Goal: Check status: Check status

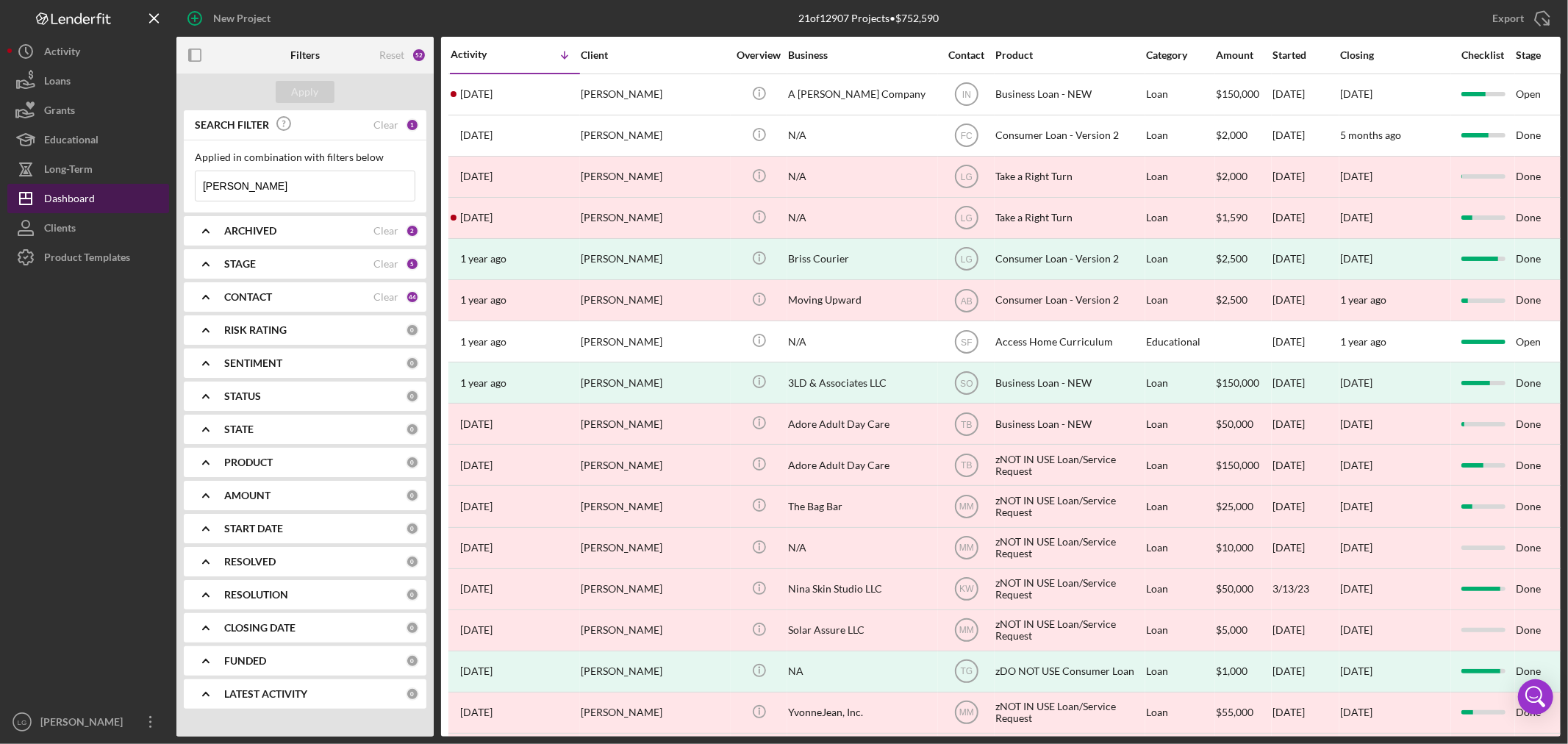
drag, startPoint x: 252, startPoint y: 181, endPoint x: 165, endPoint y: 188, distance: 87.3
click at [165, 188] on div "New Project 21 of 12907 Projects • $752,590 [PERSON_NAME] Export Icon/Export Fi…" at bounding box center [784, 368] width 1553 height 737
type input "broadway"
click at [297, 84] on div "Apply" at bounding box center [305, 92] width 27 height 22
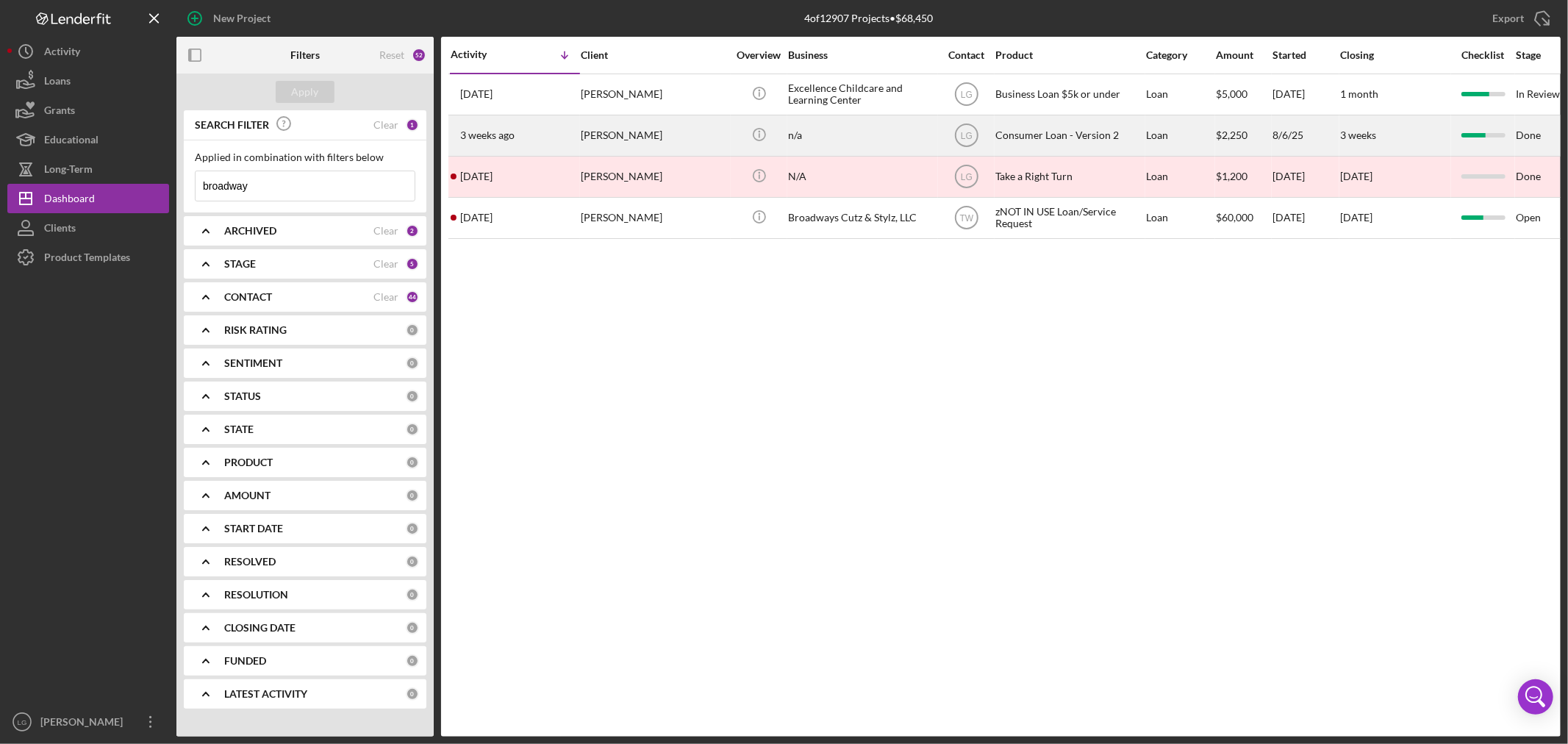
click at [640, 136] on div "[PERSON_NAME]" at bounding box center [654, 136] width 147 height 39
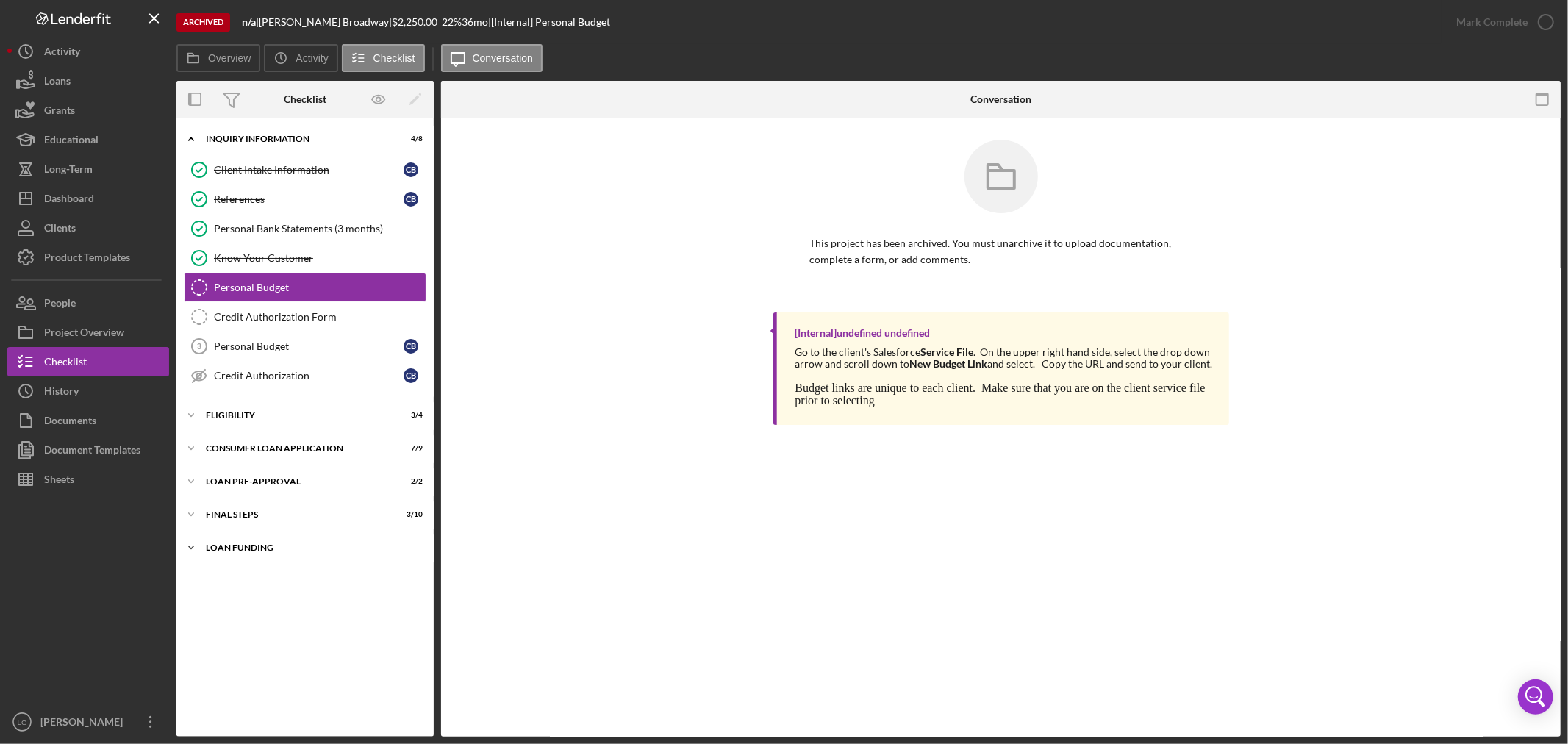
click at [223, 547] on div "Loan Funding" at bounding box center [310, 547] width 209 height 9
click at [217, 515] on div "FINAL STEPS" at bounding box center [310, 514] width 209 height 9
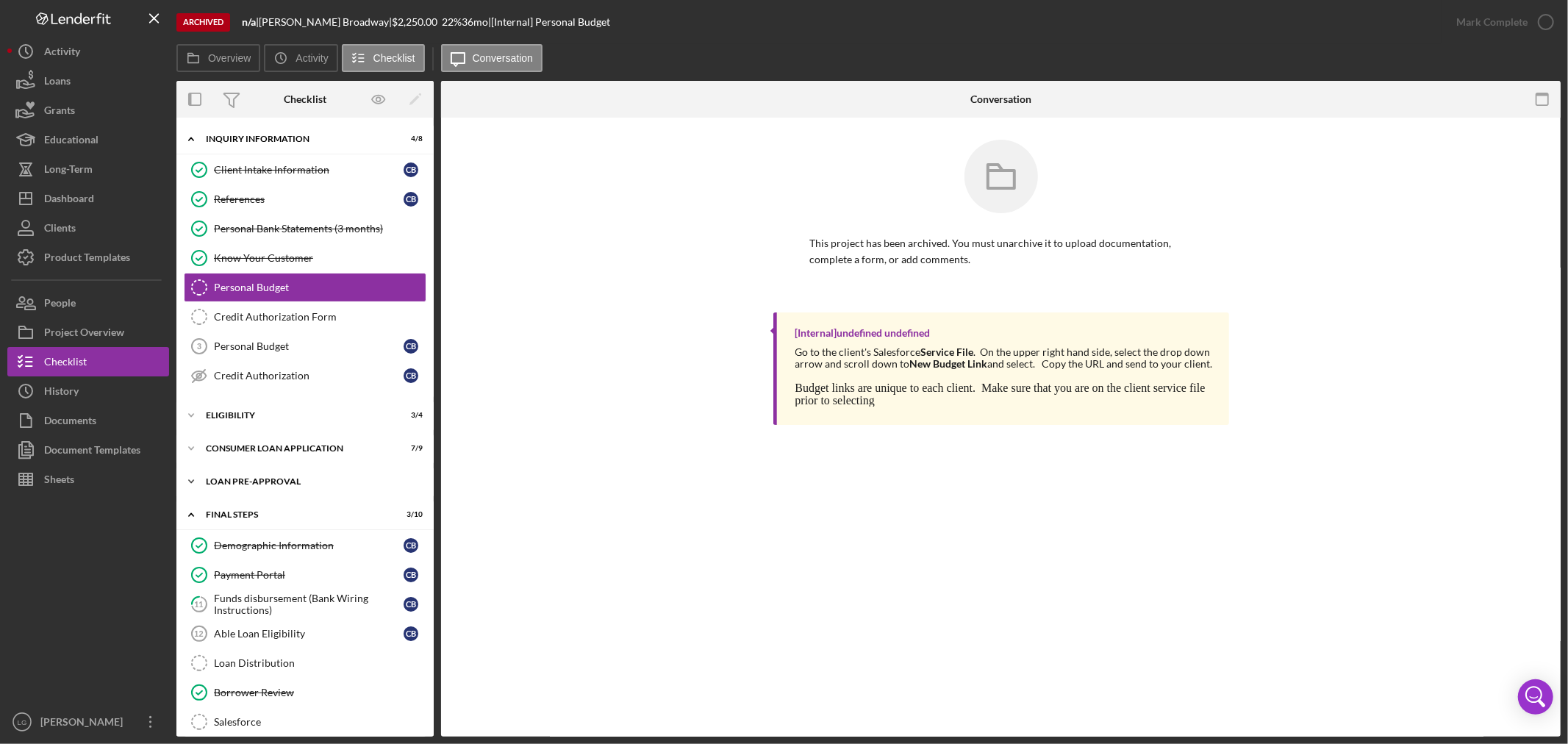
click at [226, 478] on div "Loan Pre-Approval" at bounding box center [310, 482] width 209 height 9
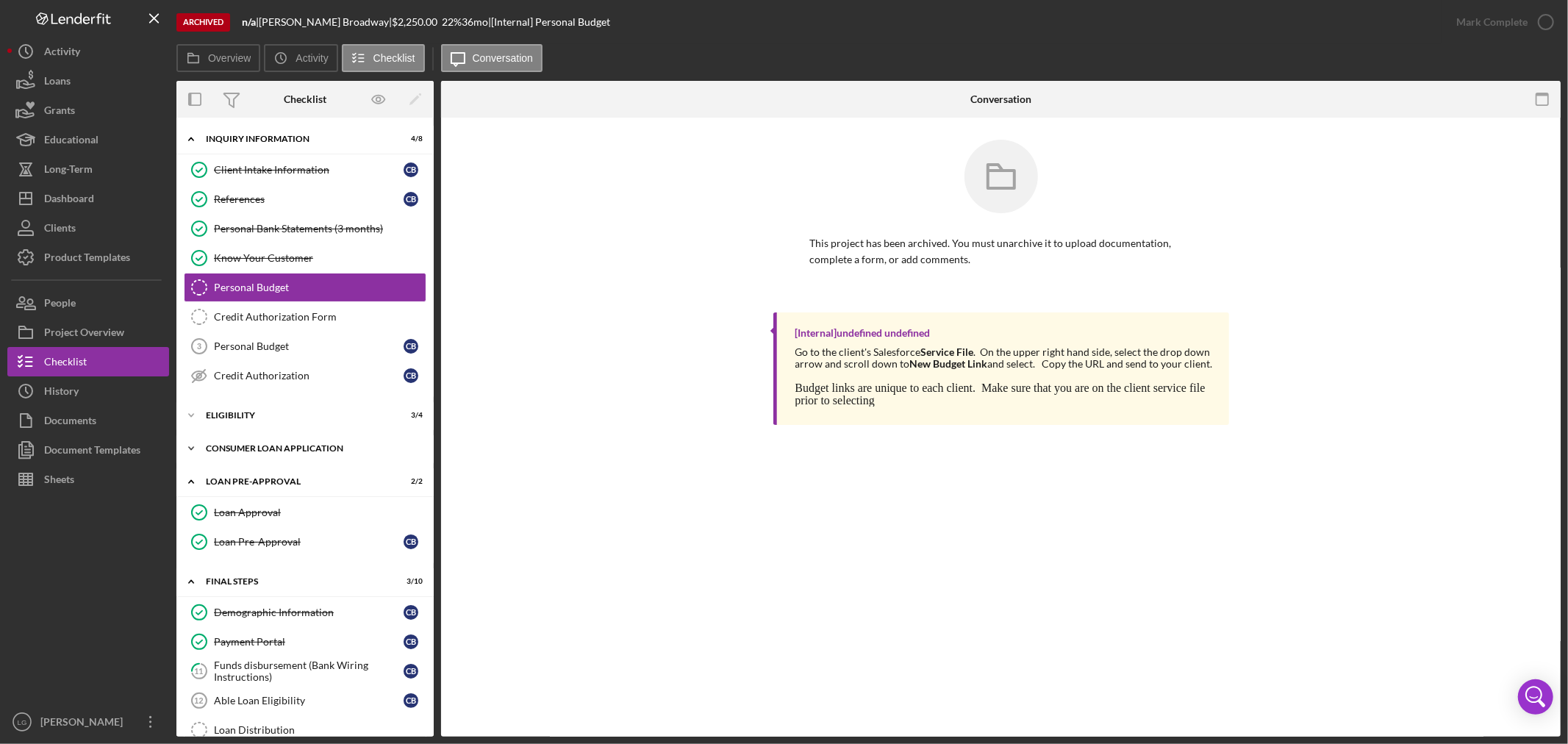
click at [228, 454] on div "Icon/Expander Consumer Loan Application 7 / 9" at bounding box center [305, 449] width 258 height 30
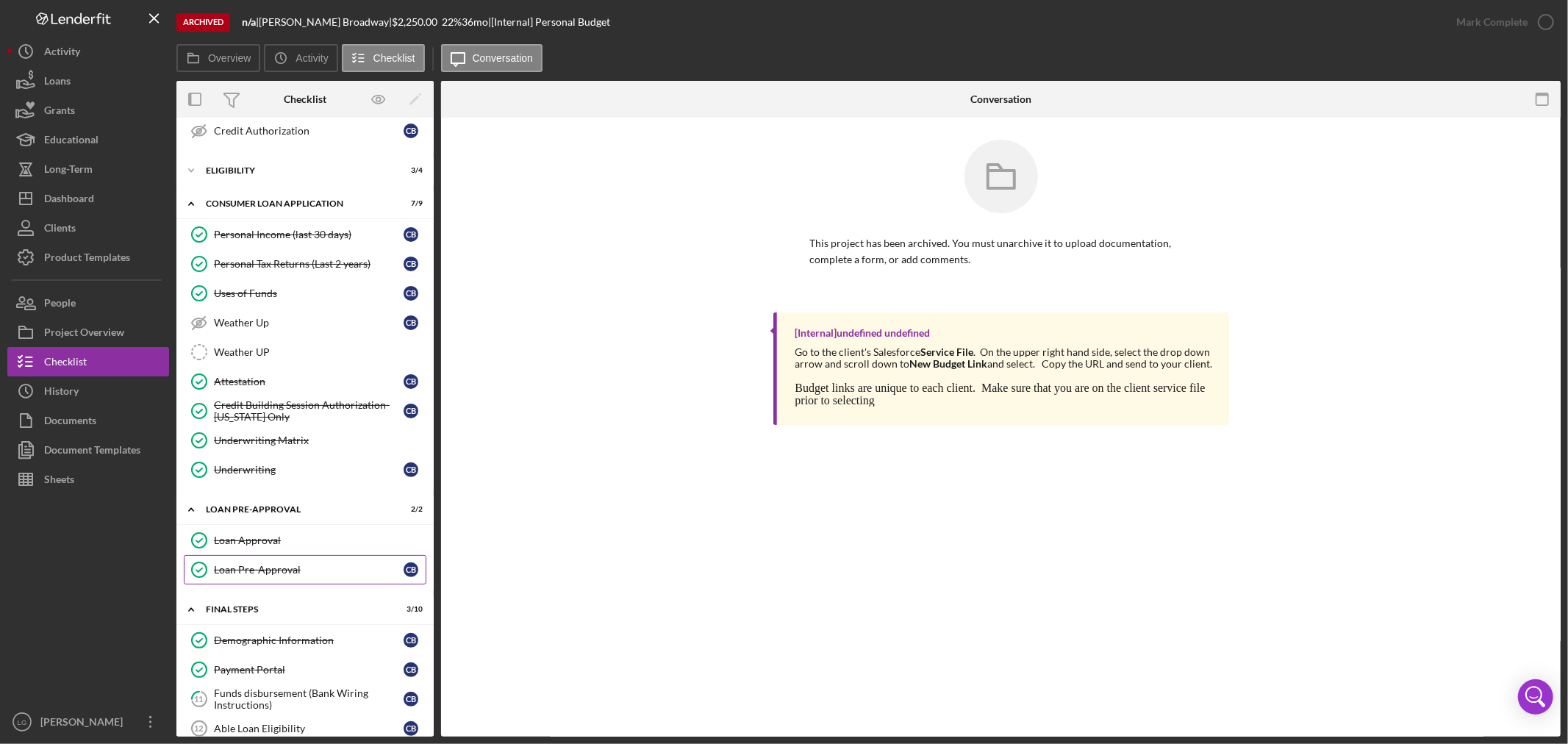
scroll to position [326, 0]
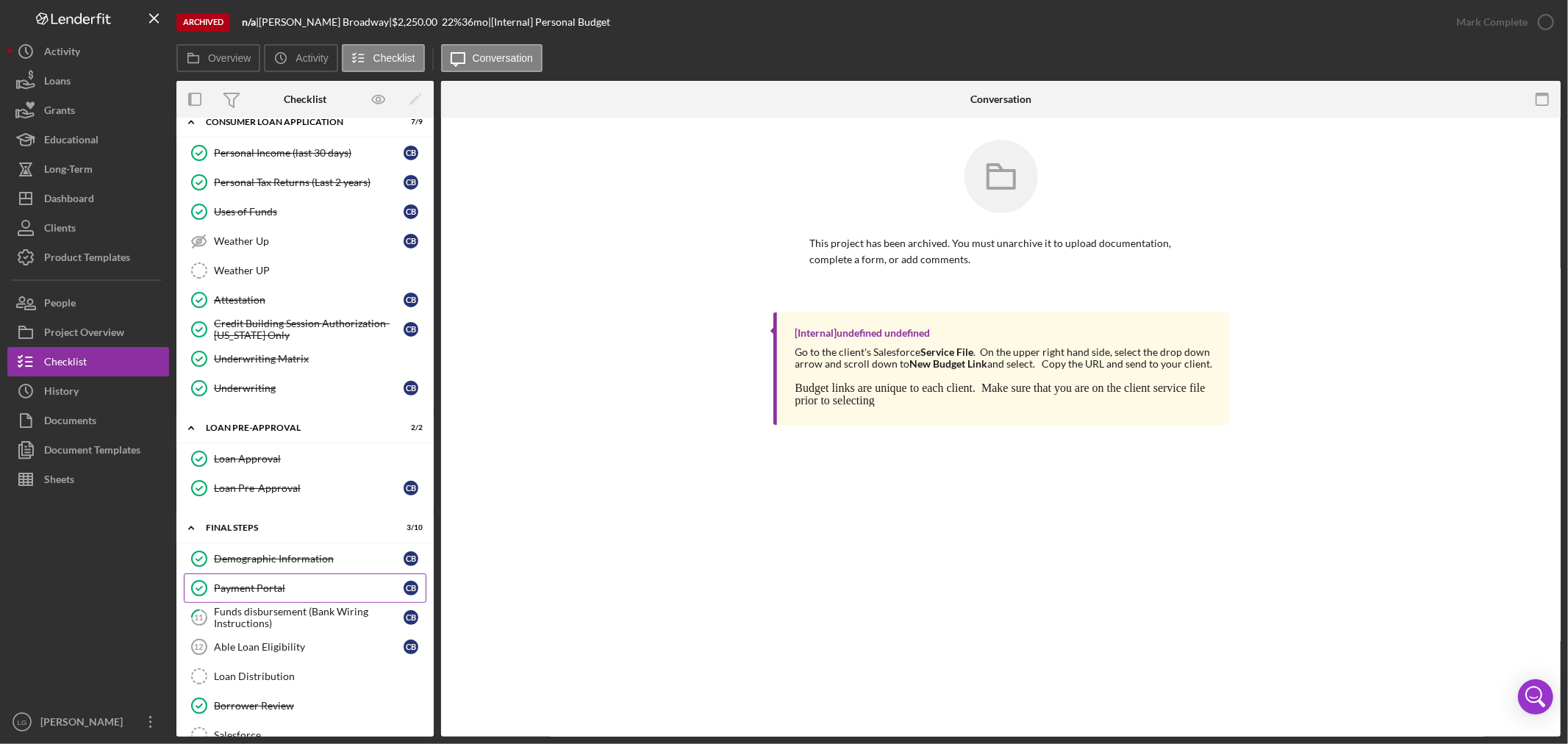
click at [287, 603] on link "Payment Portal Payment Portal C B" at bounding box center [305, 588] width 243 height 30
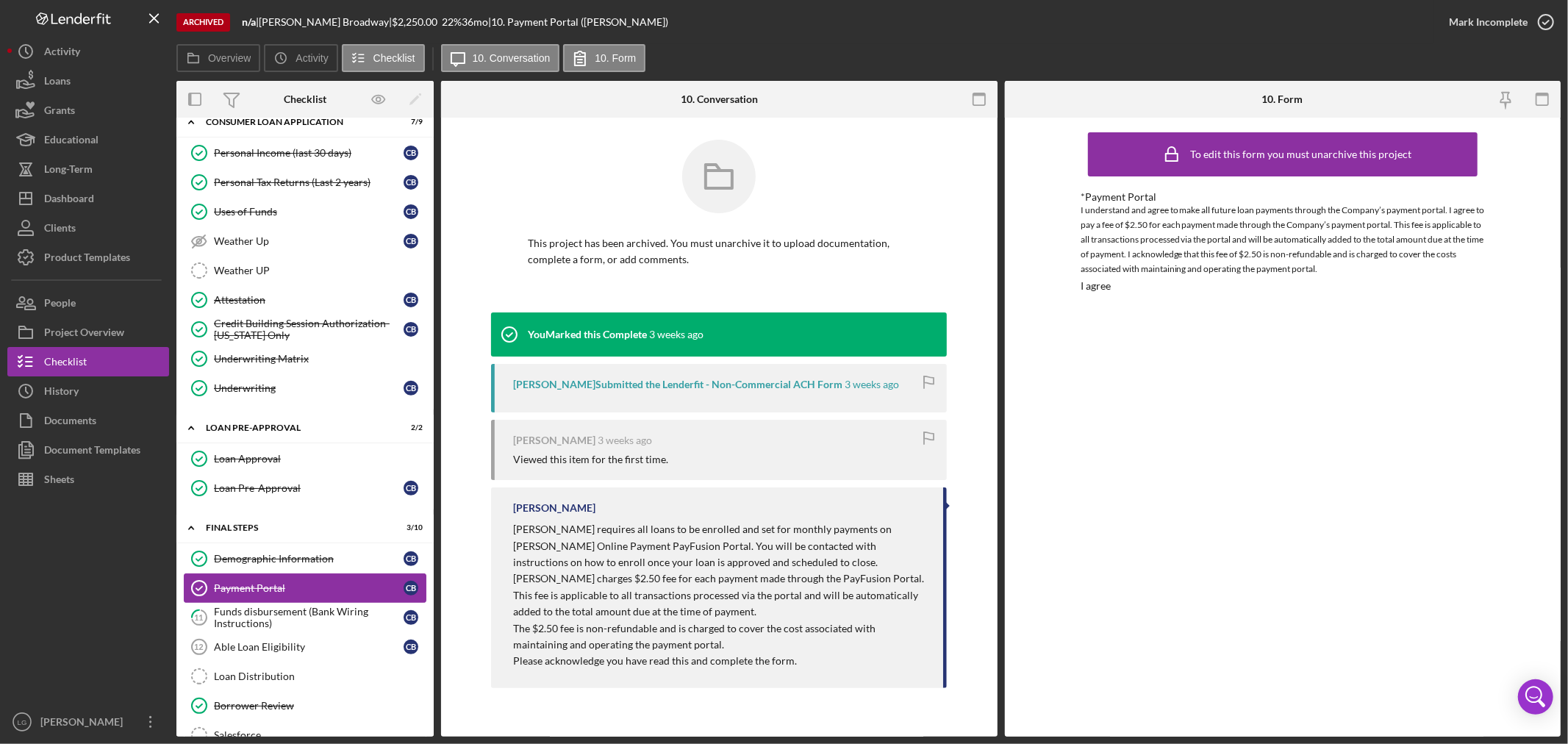
click at [281, 621] on div "Funds disbursement (Bank Wiring Instructions)" at bounding box center [308, 618] width 189 height 24
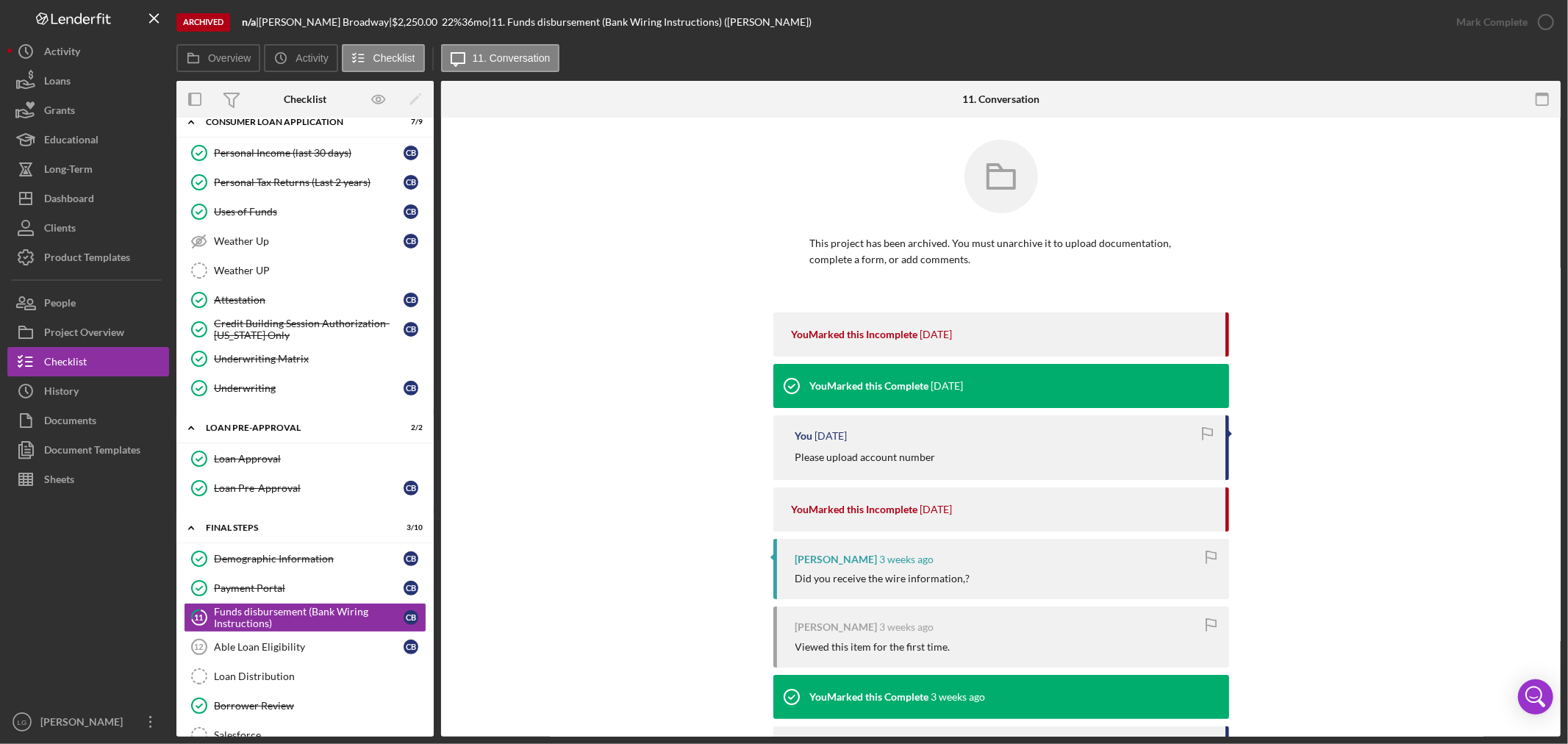
scroll to position [244, 0]
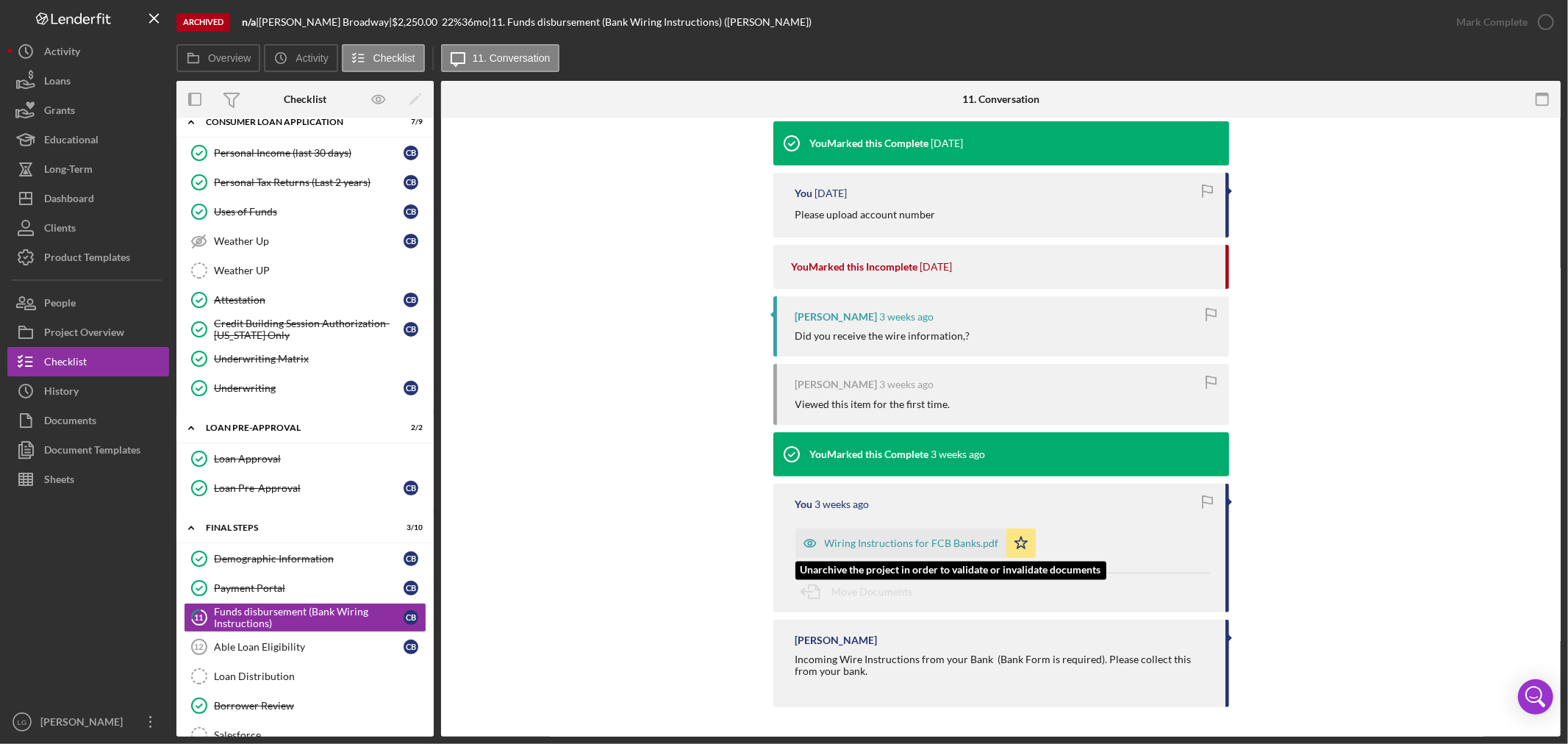
click at [868, 537] on div "Wiring Instructions for FCB Banks.pdf" at bounding box center [912, 543] width 174 height 11
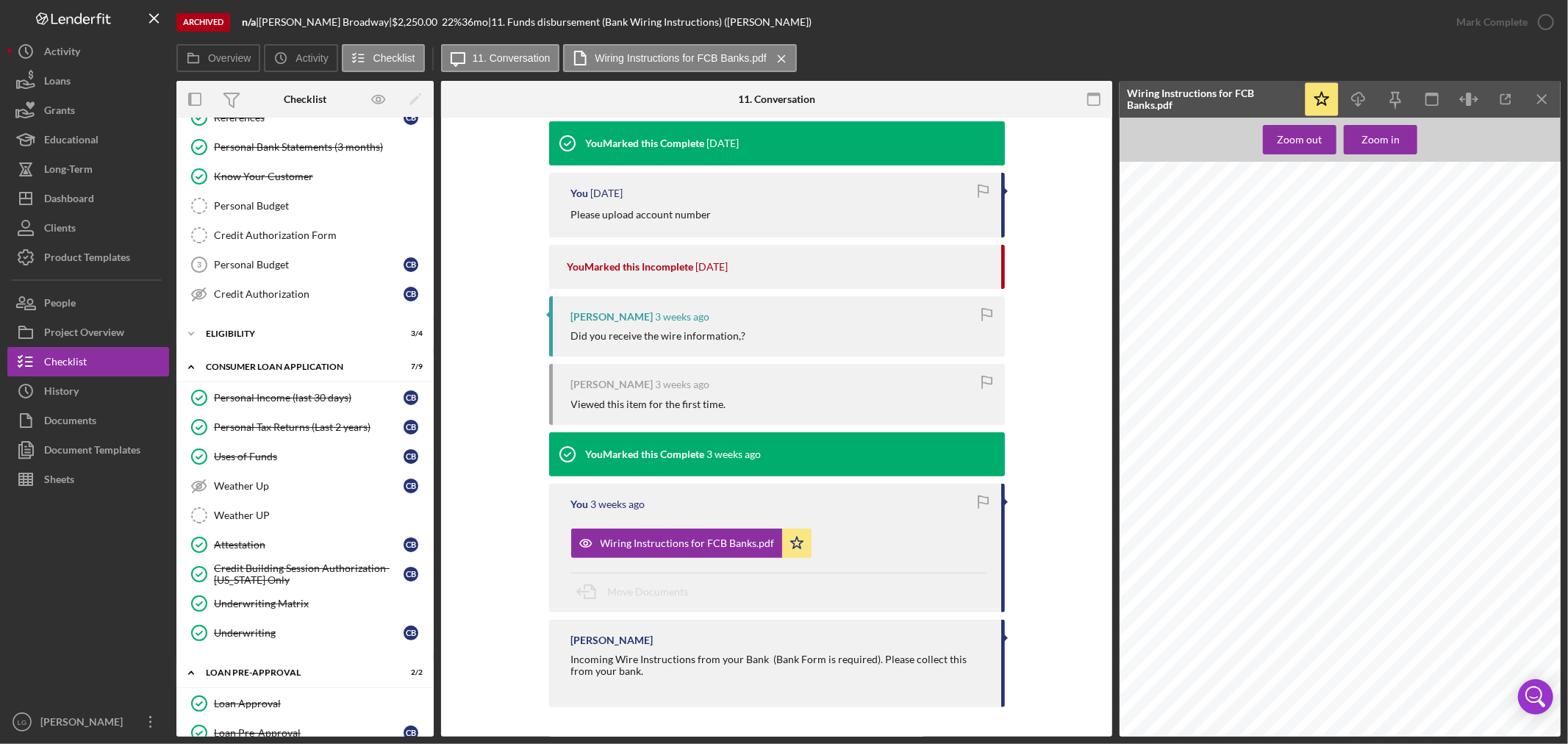
scroll to position [0, 0]
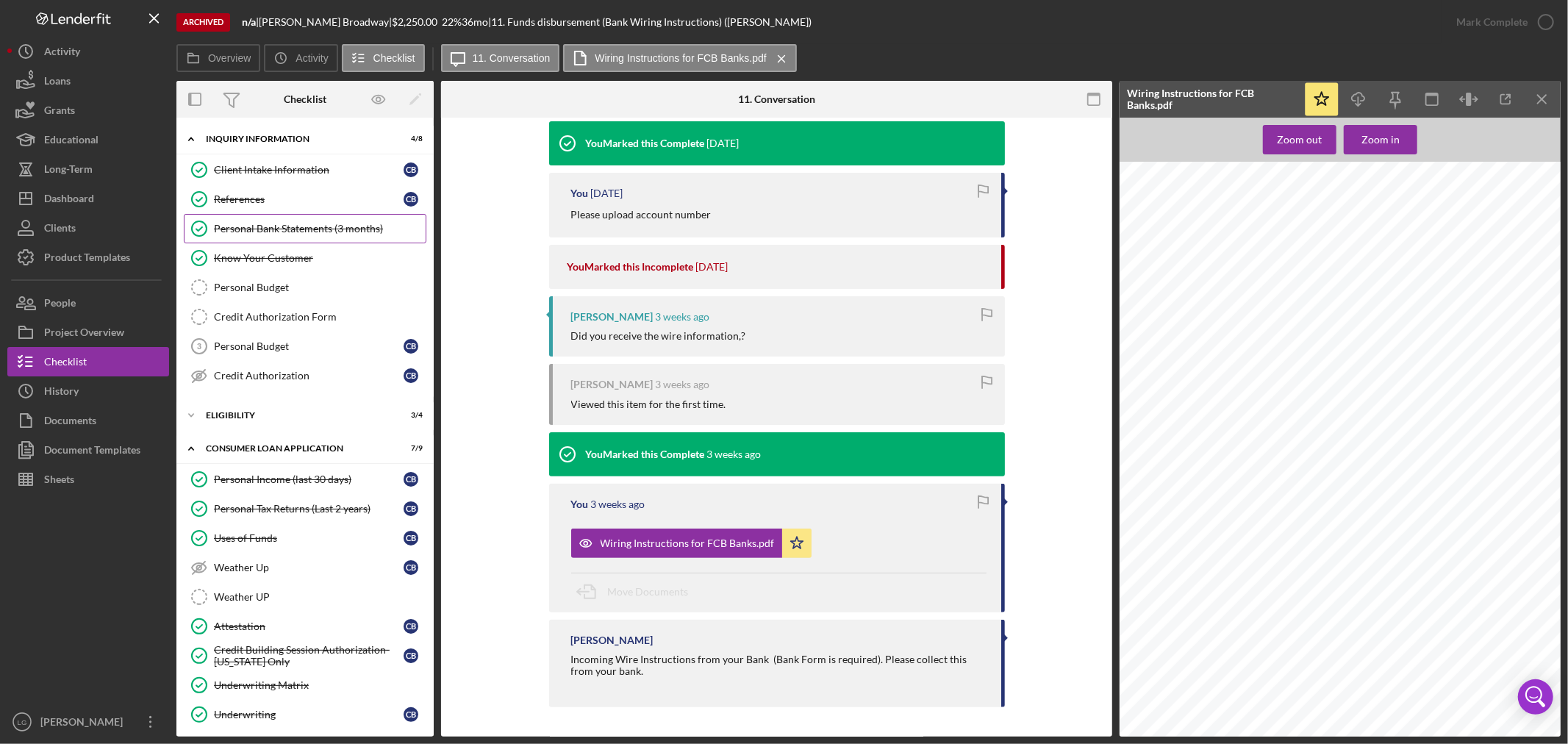
click at [261, 231] on div "Personal Bank Statements (3 months)" at bounding box center [320, 229] width 212 height 11
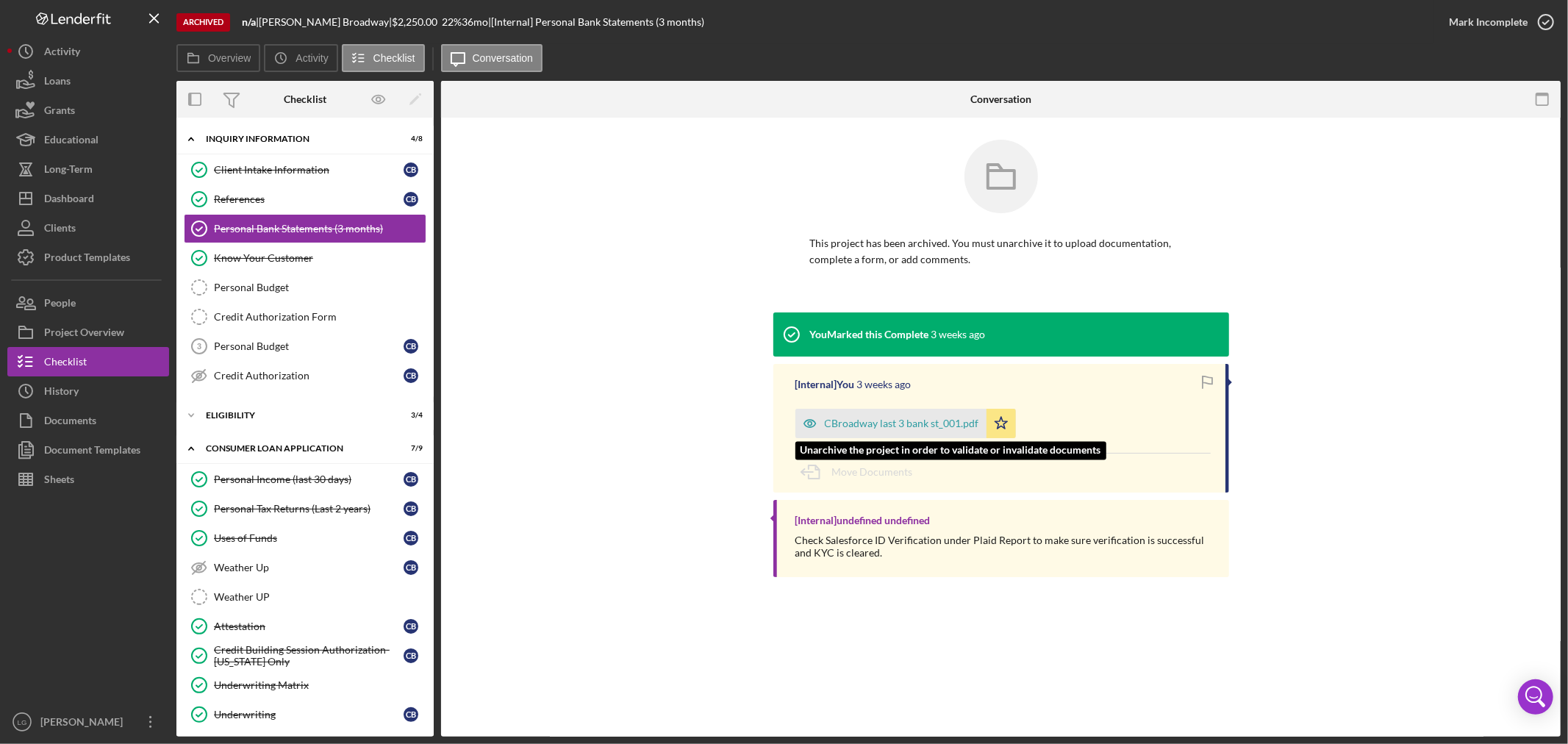
click at [921, 421] on div "CBroadway last 3 bank st_001.pdf" at bounding box center [902, 423] width 154 height 11
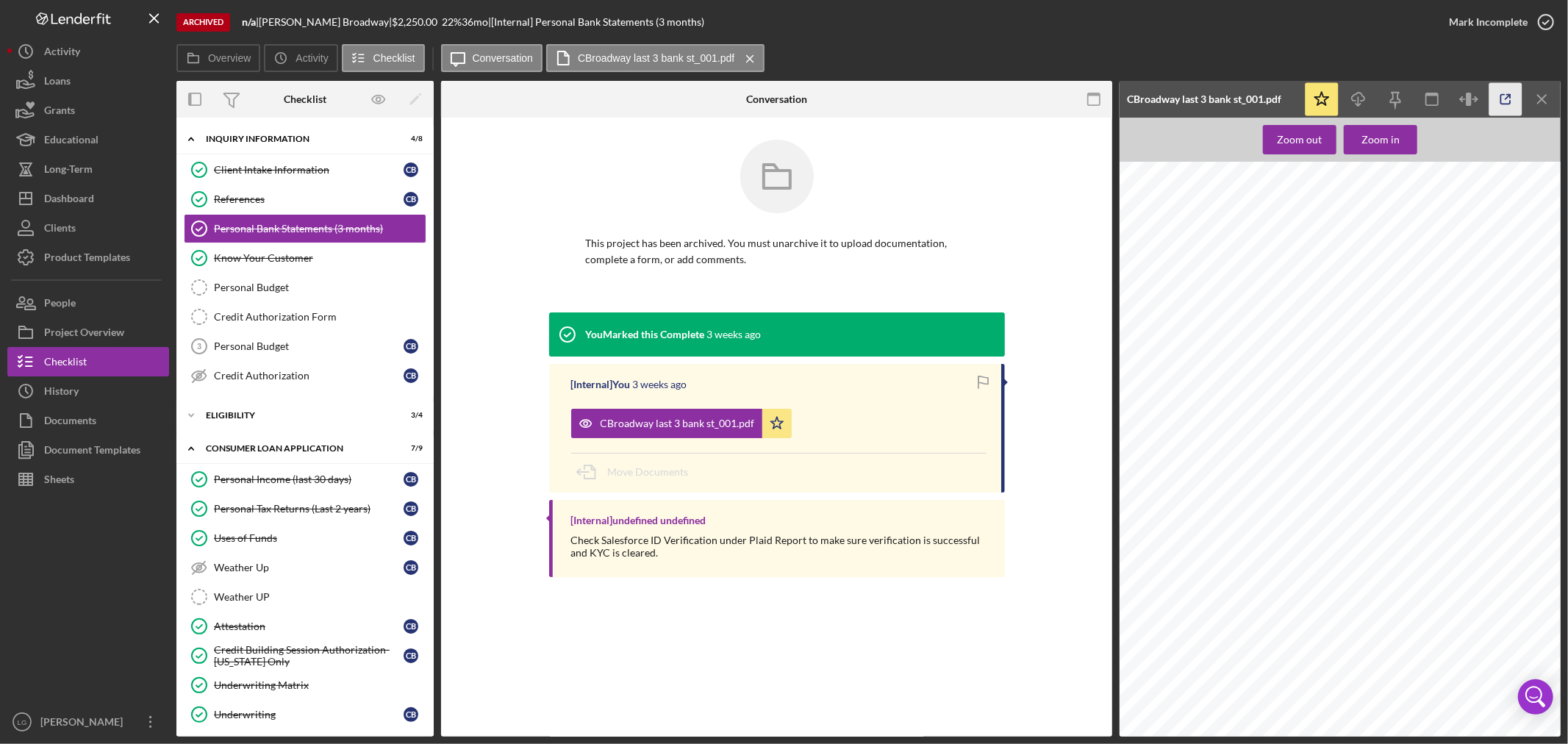
click at [1501, 103] on icon "button" at bounding box center [1506, 100] width 10 height 10
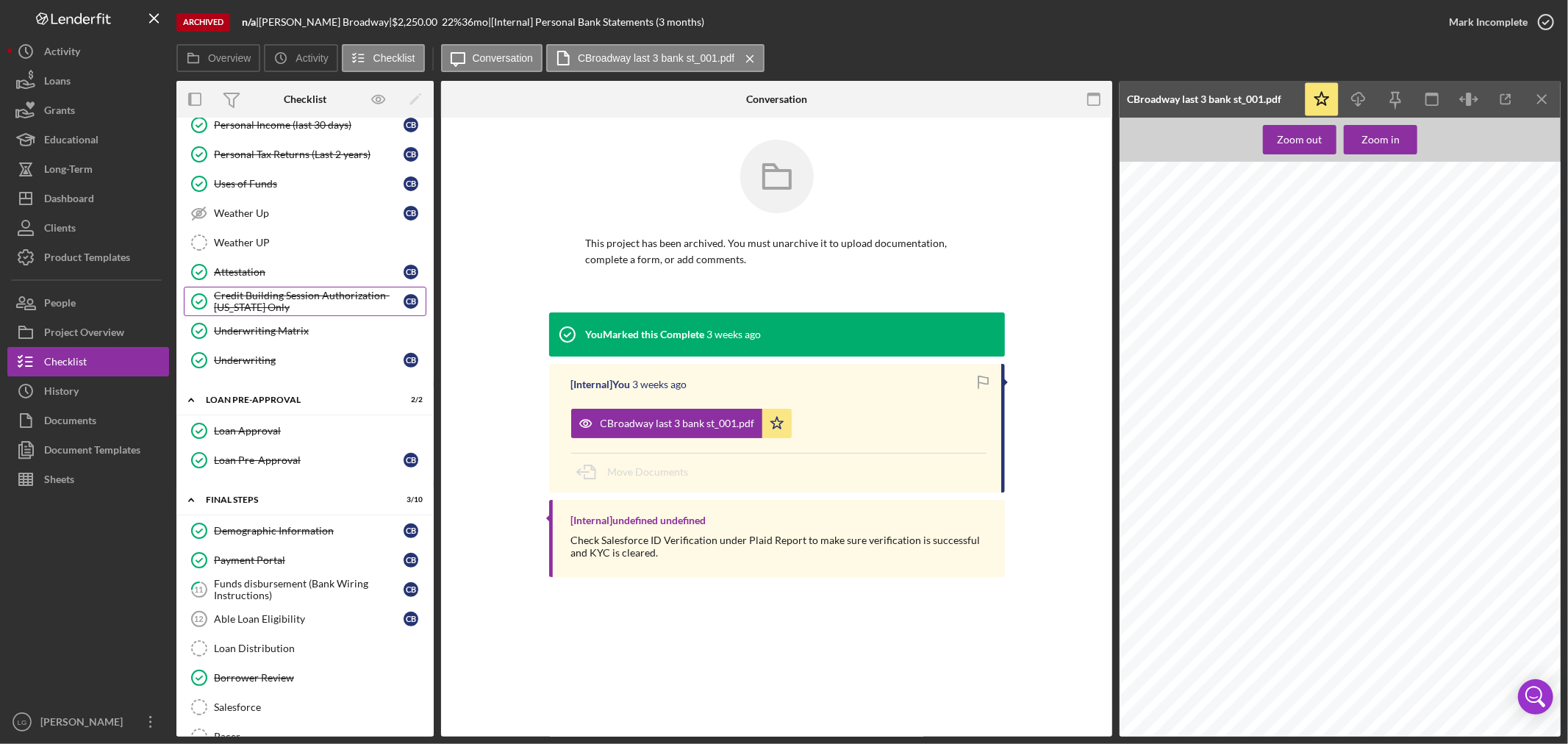
scroll to position [518, 0]
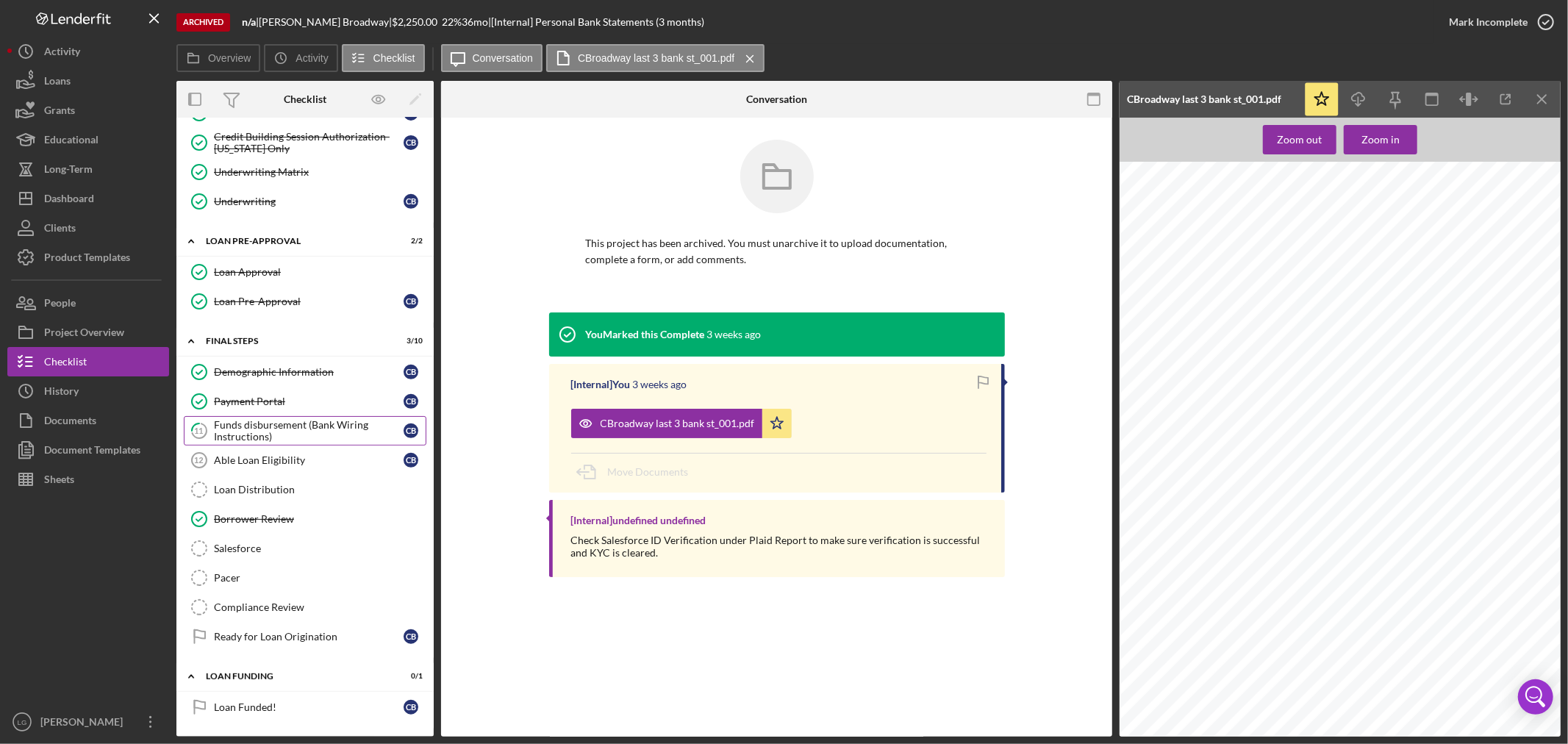
click at [263, 431] on div "Funds disbursement (Bank Wiring Instructions)" at bounding box center [308, 431] width 189 height 24
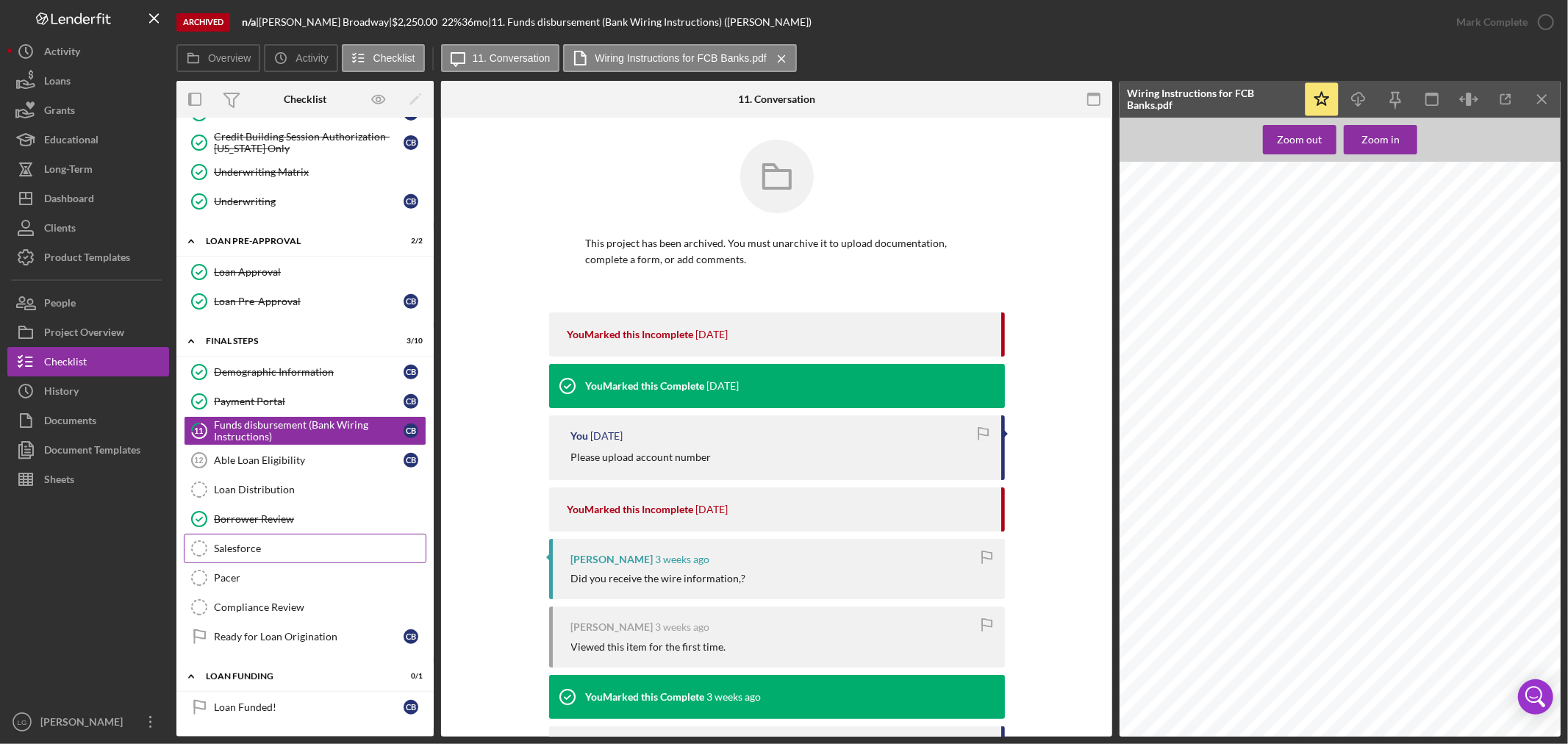
click at [243, 548] on div "Salesforce" at bounding box center [320, 548] width 212 height 11
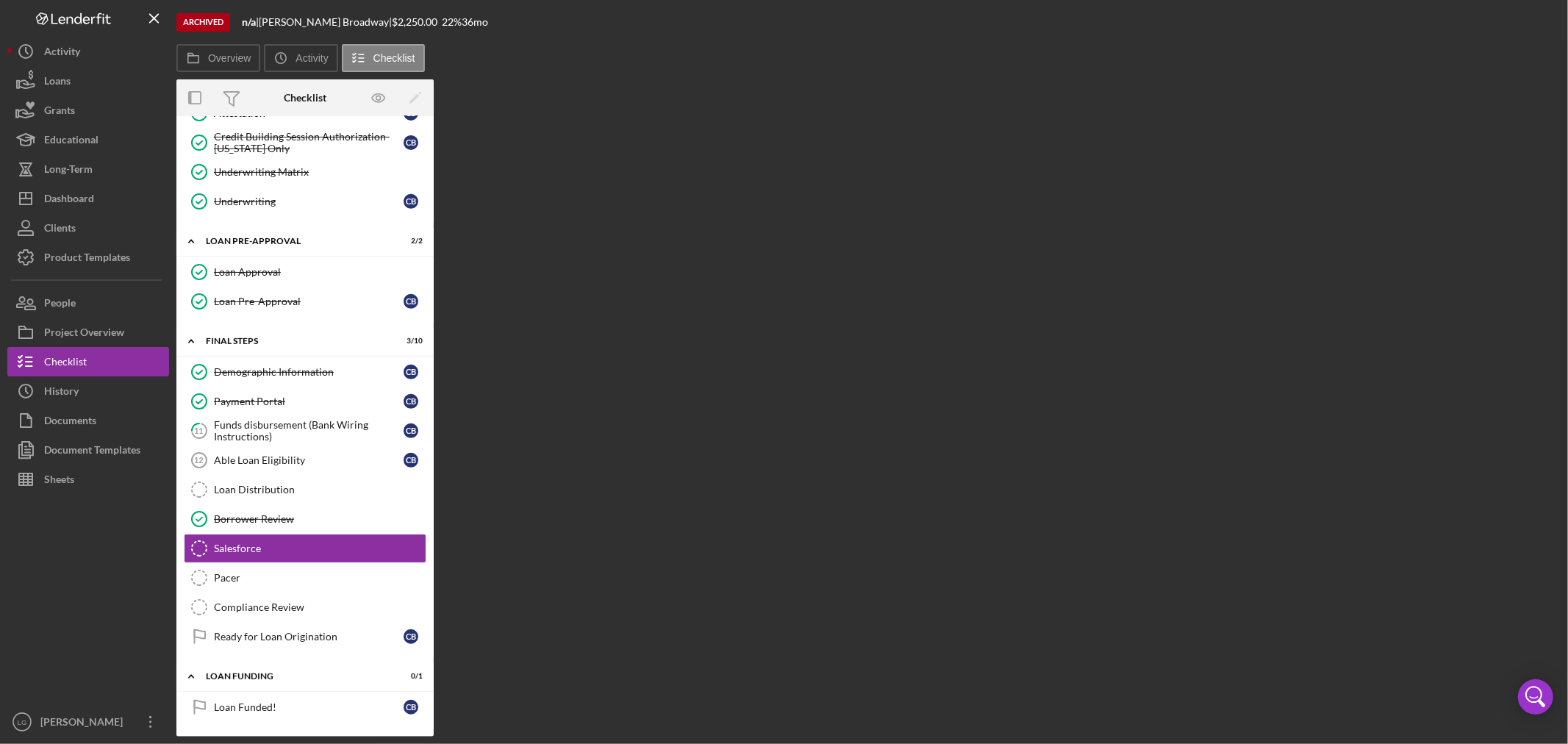
scroll to position [518, 0]
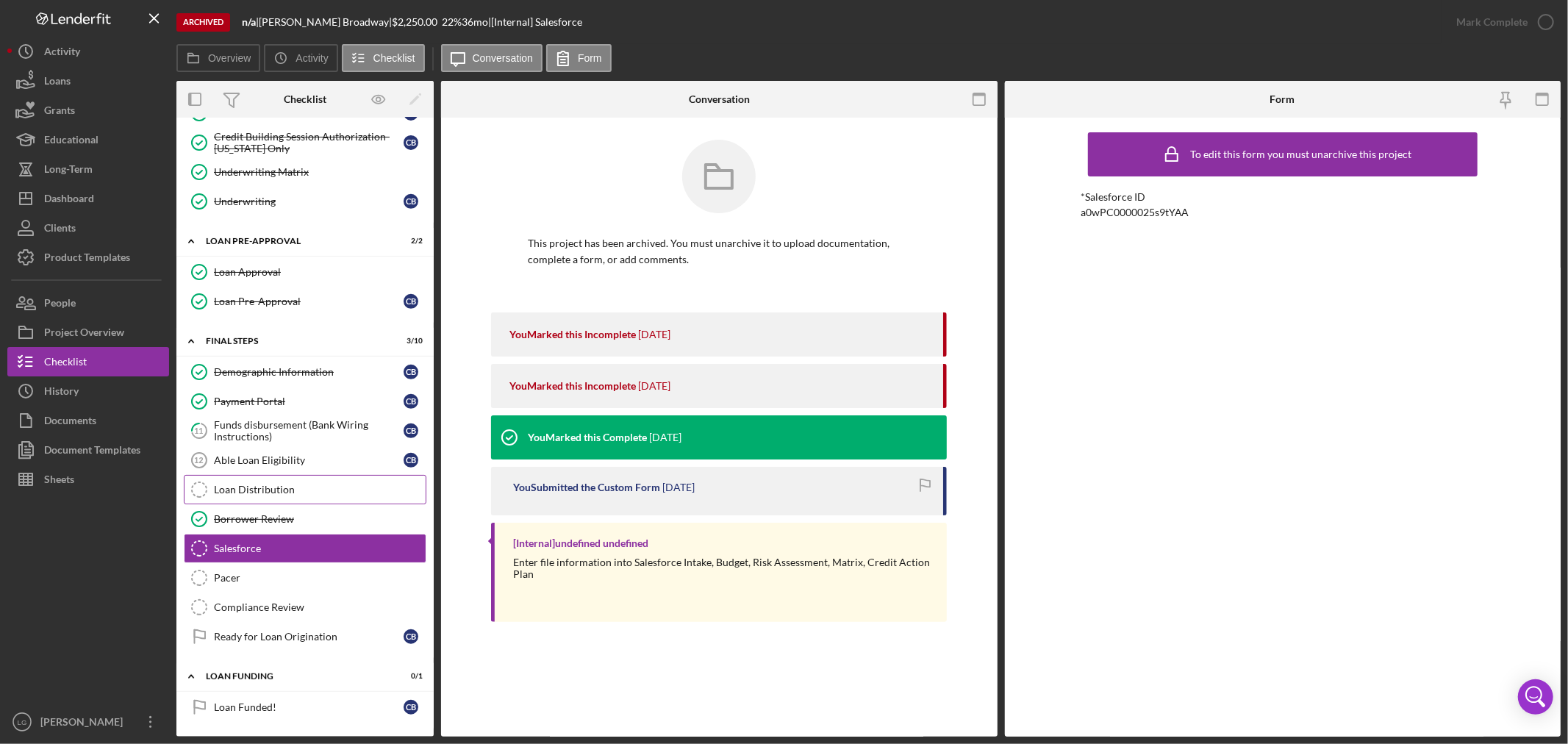
click at [278, 486] on div "Loan Distribution" at bounding box center [320, 490] width 212 height 11
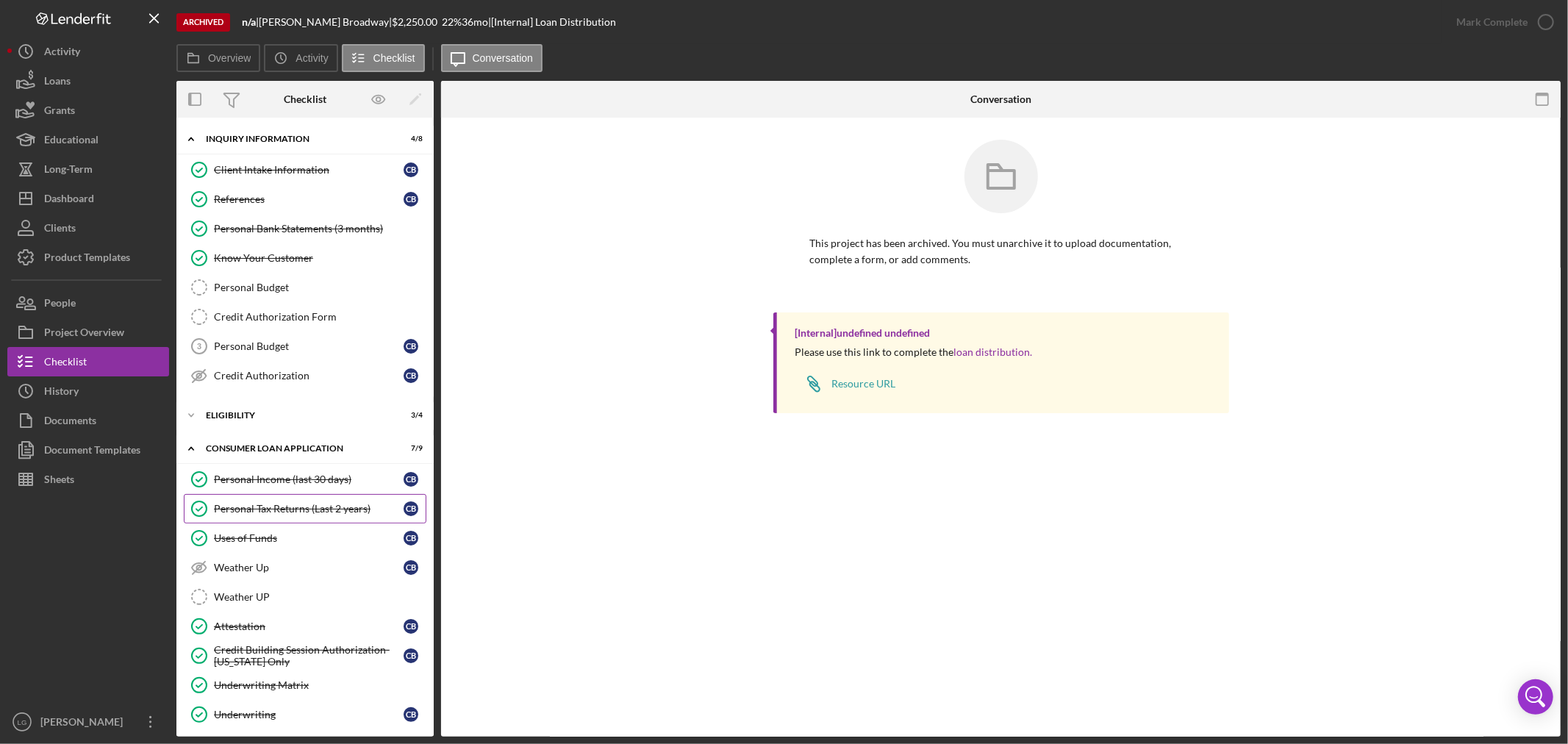
click at [263, 512] on div "Personal Tax Returns (Last 2 years)" at bounding box center [308, 509] width 189 height 11
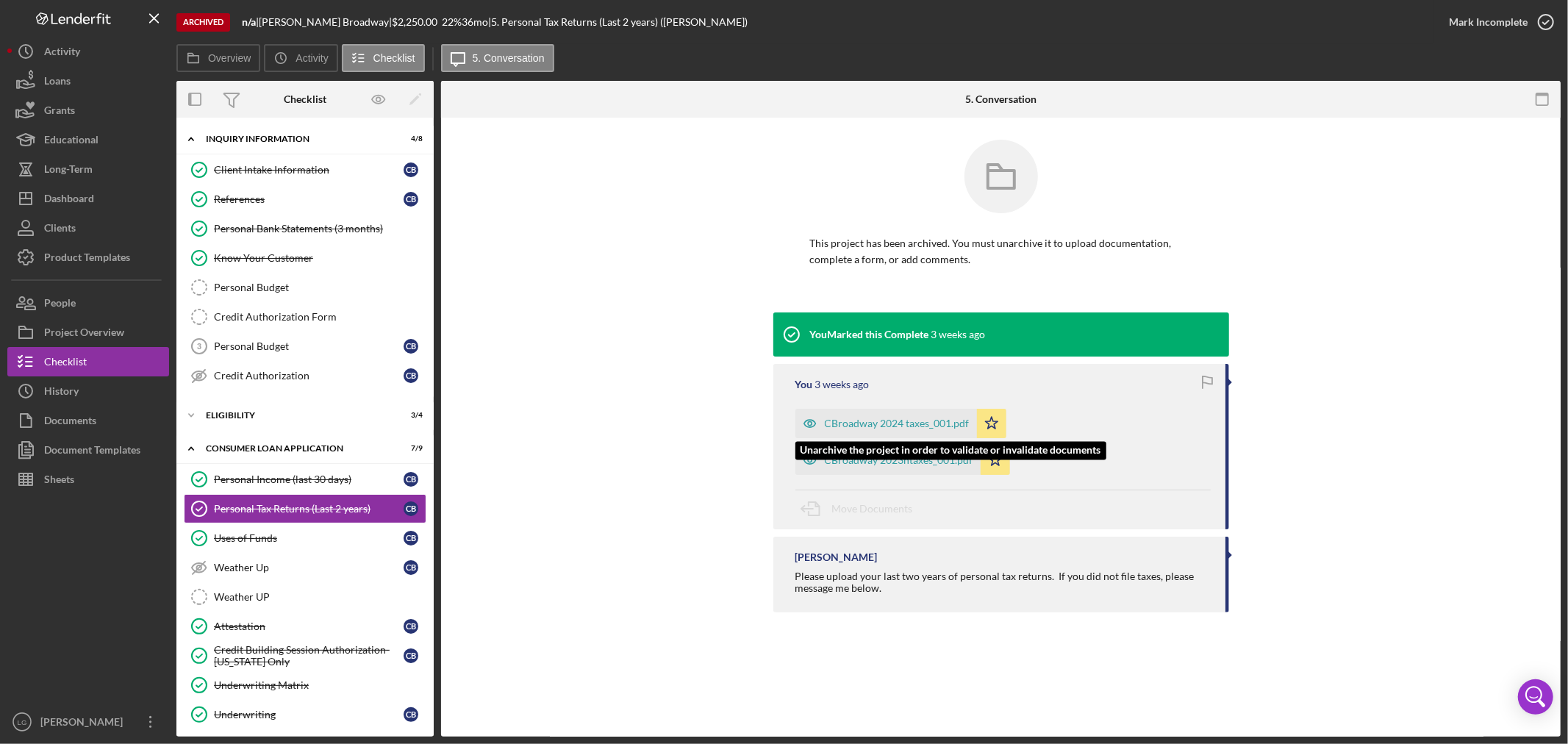
click at [884, 422] on div "CBroadway 2024 taxes_001.pdf" at bounding box center [897, 423] width 145 height 11
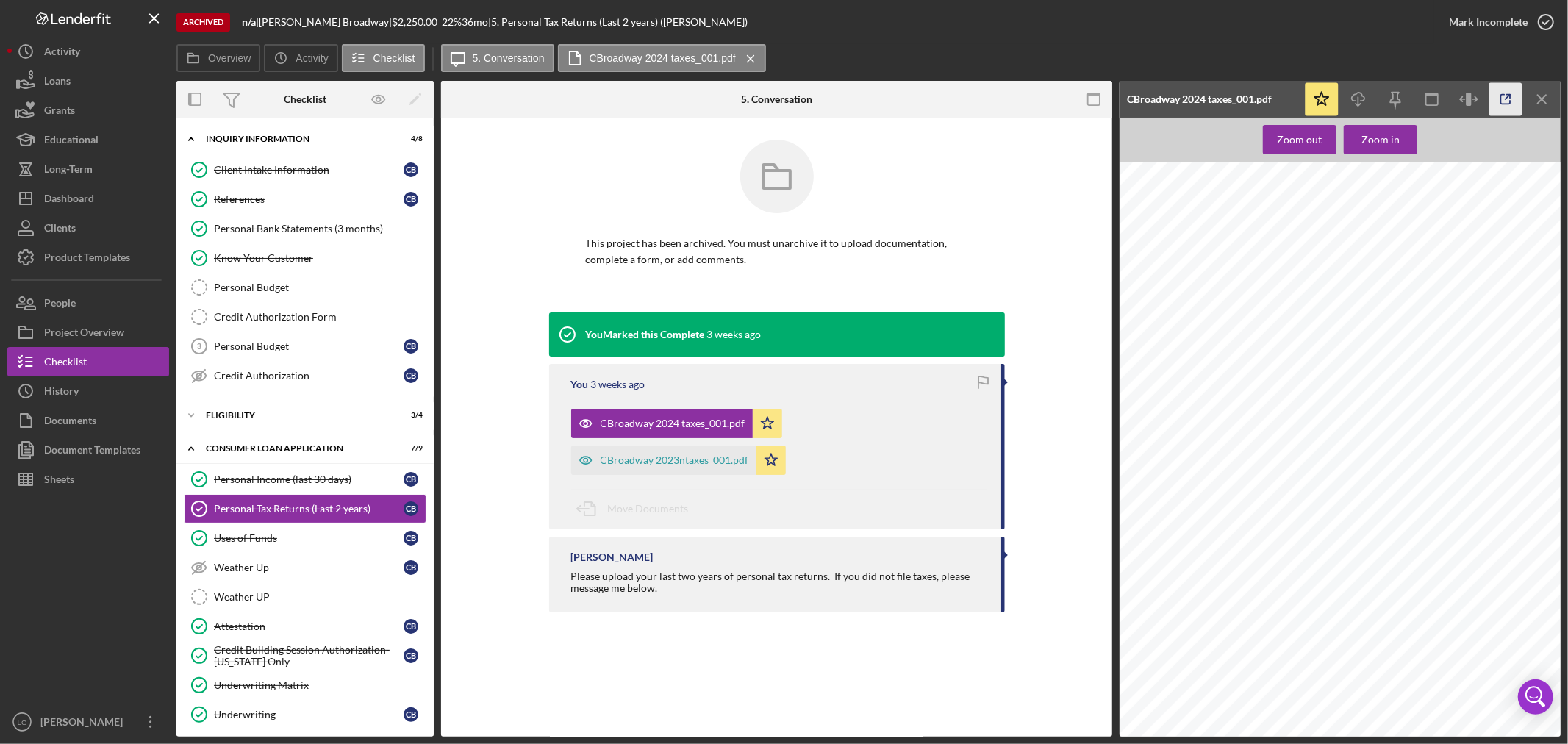
click at [1502, 93] on icon "button" at bounding box center [1506, 99] width 33 height 33
drag, startPoint x: 61, startPoint y: 196, endPoint x: 138, endPoint y: 176, distance: 79.6
click at [61, 196] on div "Dashboard" at bounding box center [69, 200] width 50 height 33
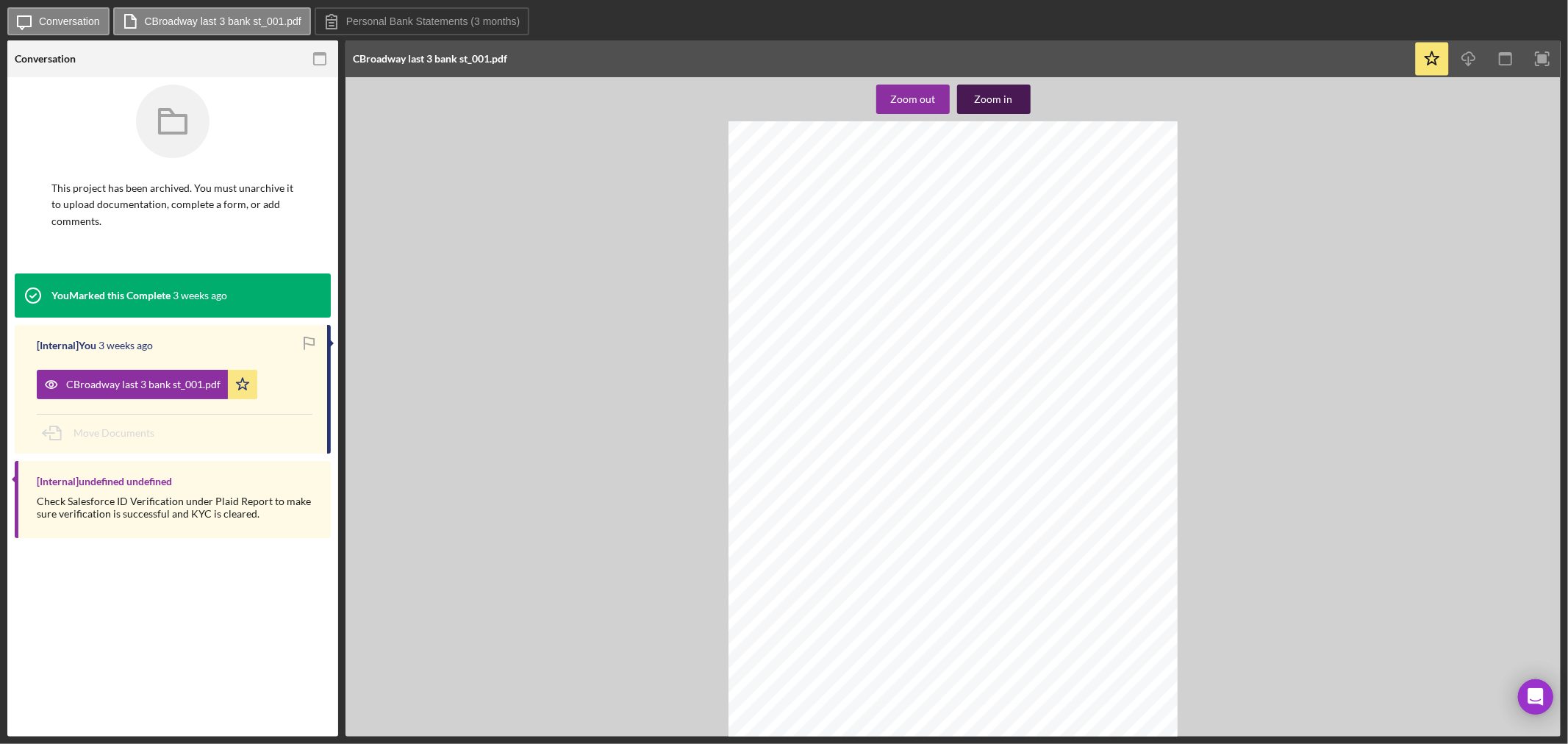
click at [996, 98] on div "Zoom in" at bounding box center [994, 99] width 39 height 30
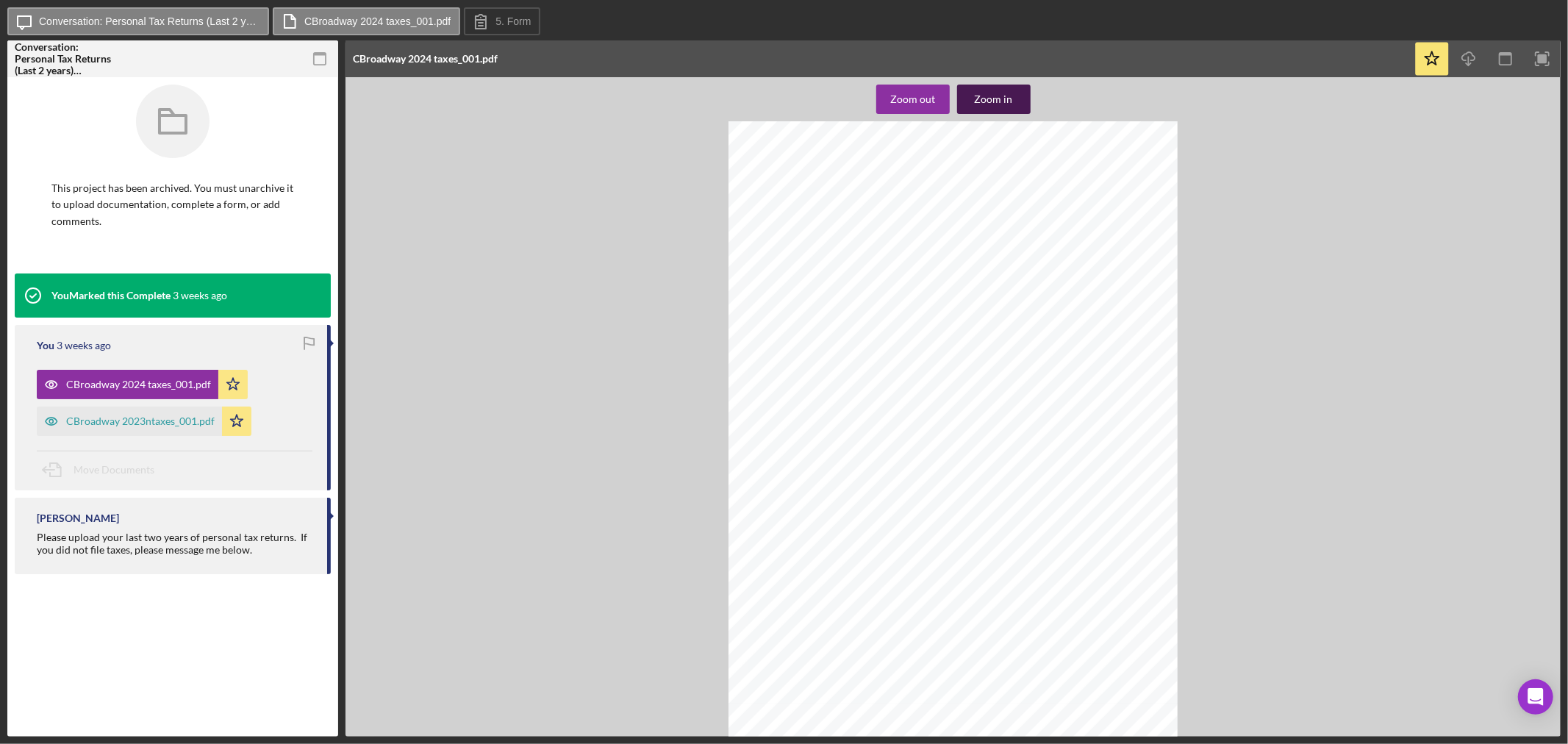
click at [997, 97] on div "Zoom in" at bounding box center [994, 99] width 39 height 30
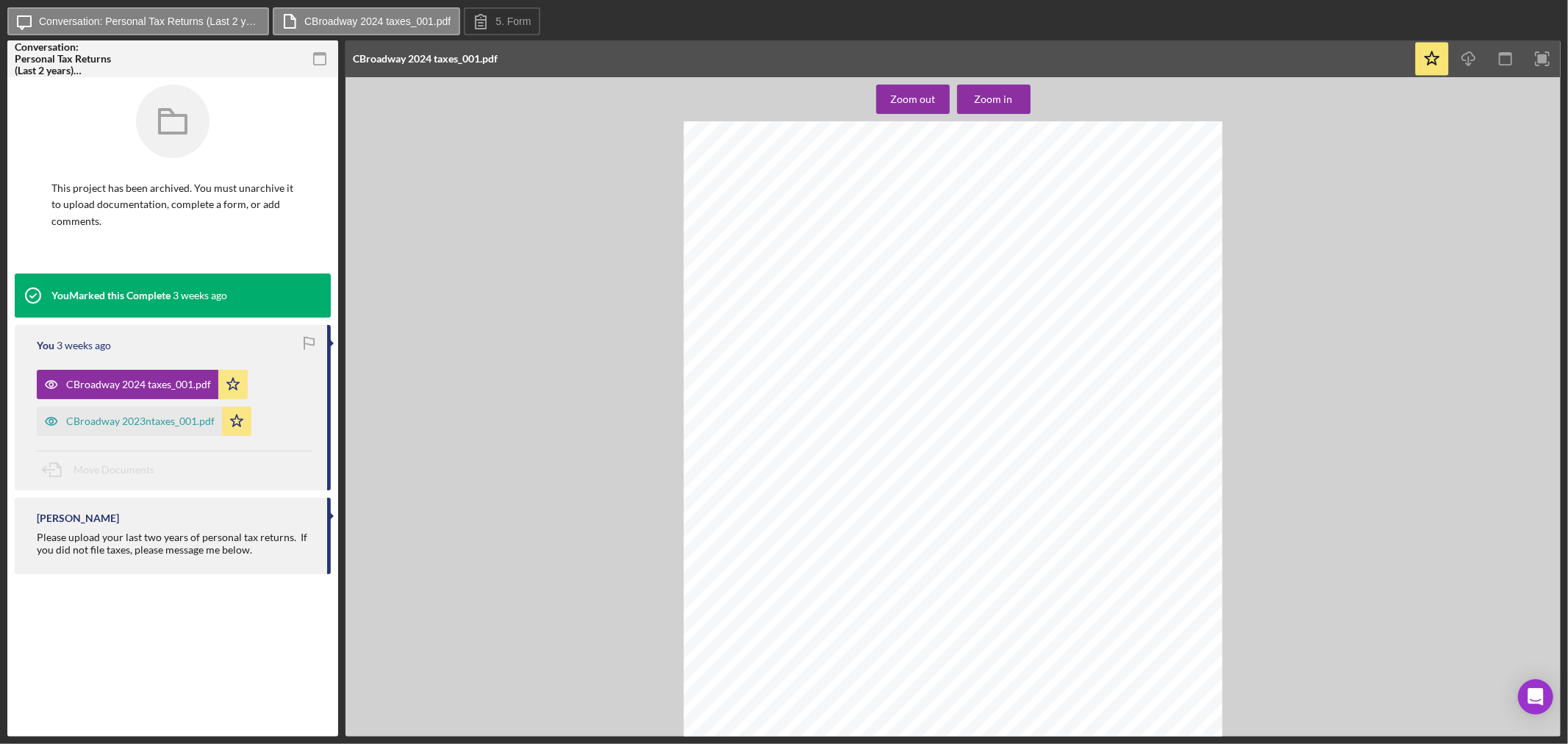
scroll to position [1316, 0]
